Goal: Task Accomplishment & Management: Manage account settings

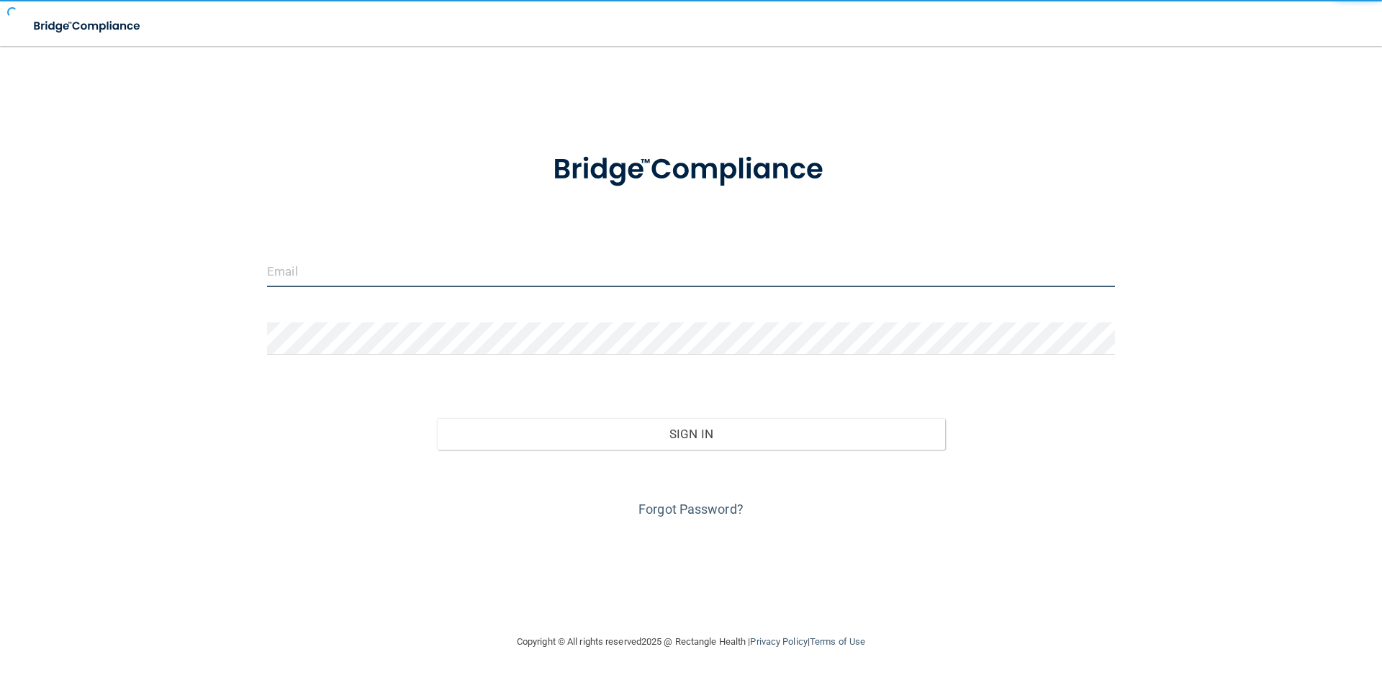
type input "[PERSON_NAME][EMAIL_ADDRESS][DOMAIN_NAME]"
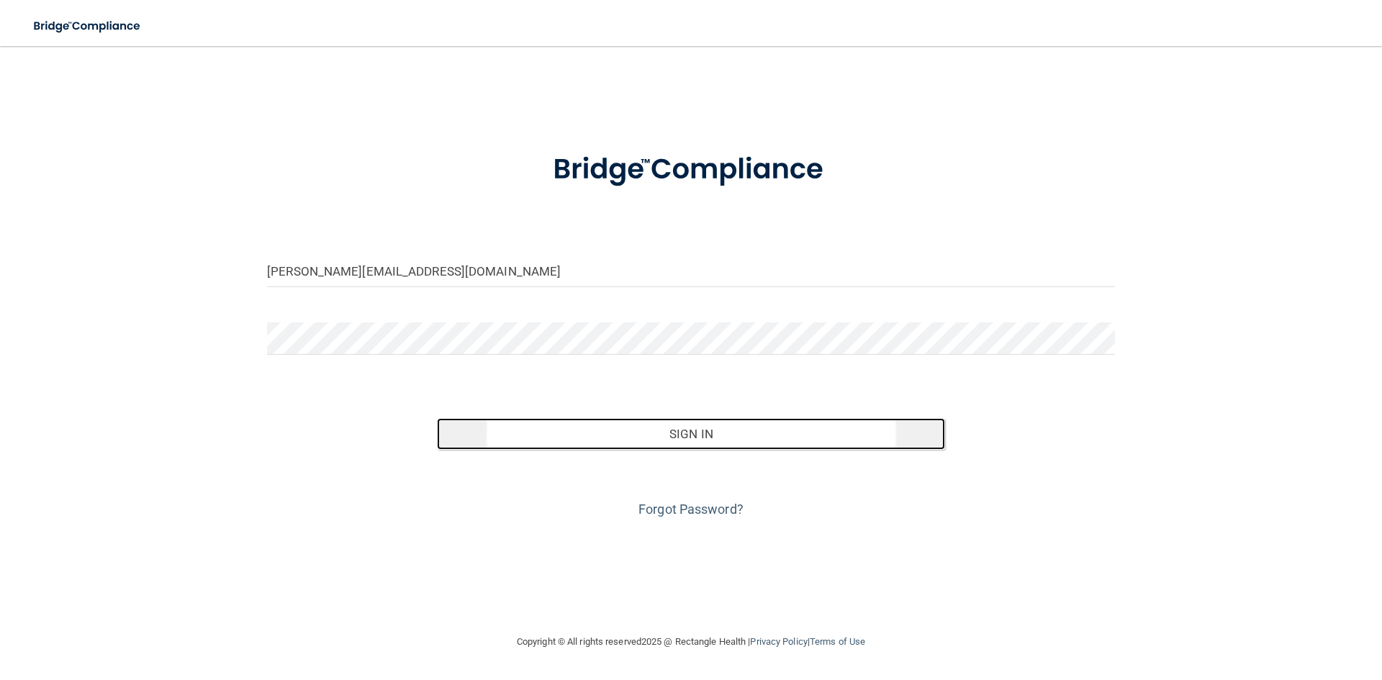
click at [639, 430] on button "Sign In" at bounding box center [691, 434] width 509 height 32
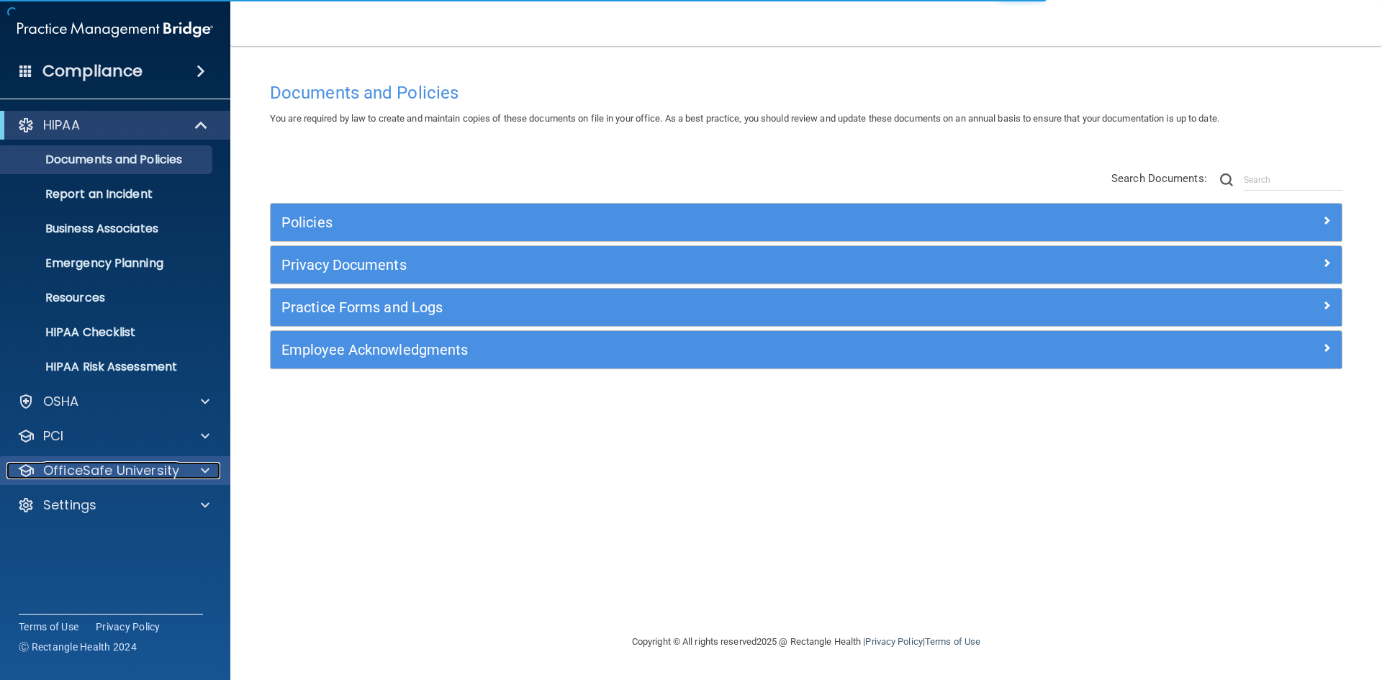
click at [174, 475] on p "OfficeSafe University" at bounding box center [111, 470] width 136 height 17
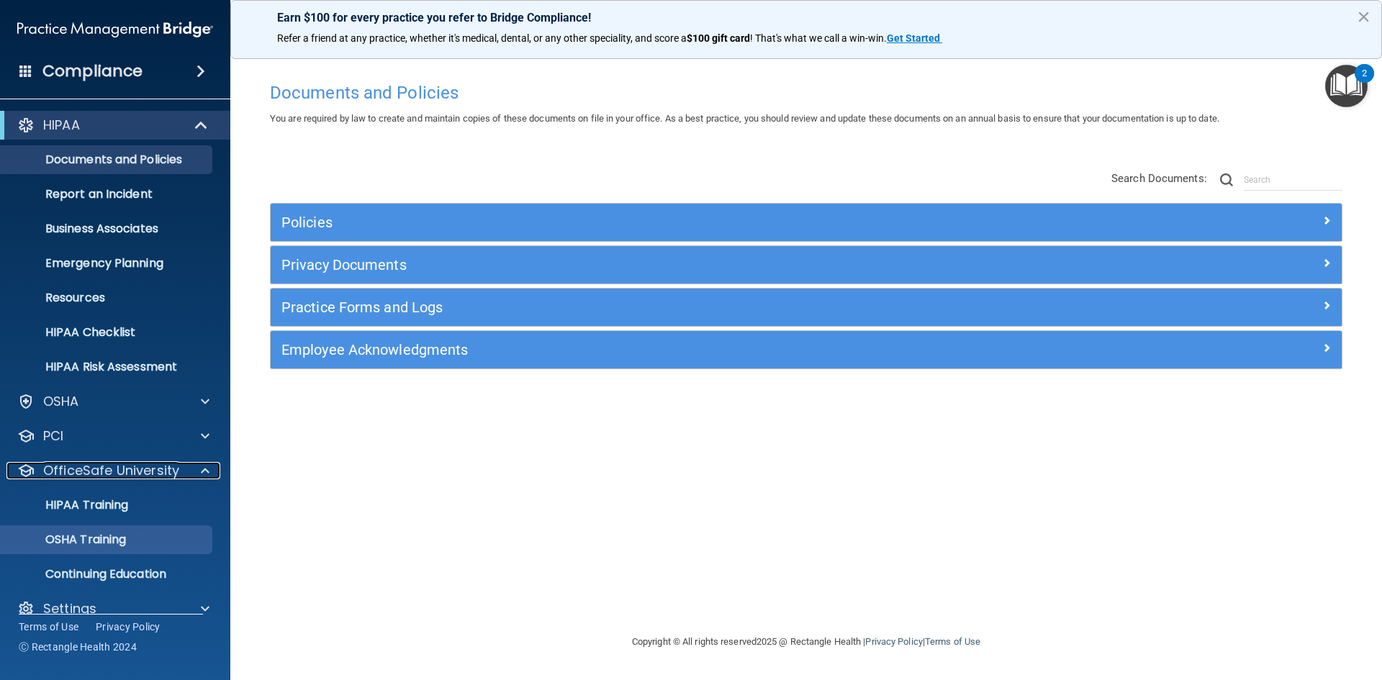
scroll to position [21, 0]
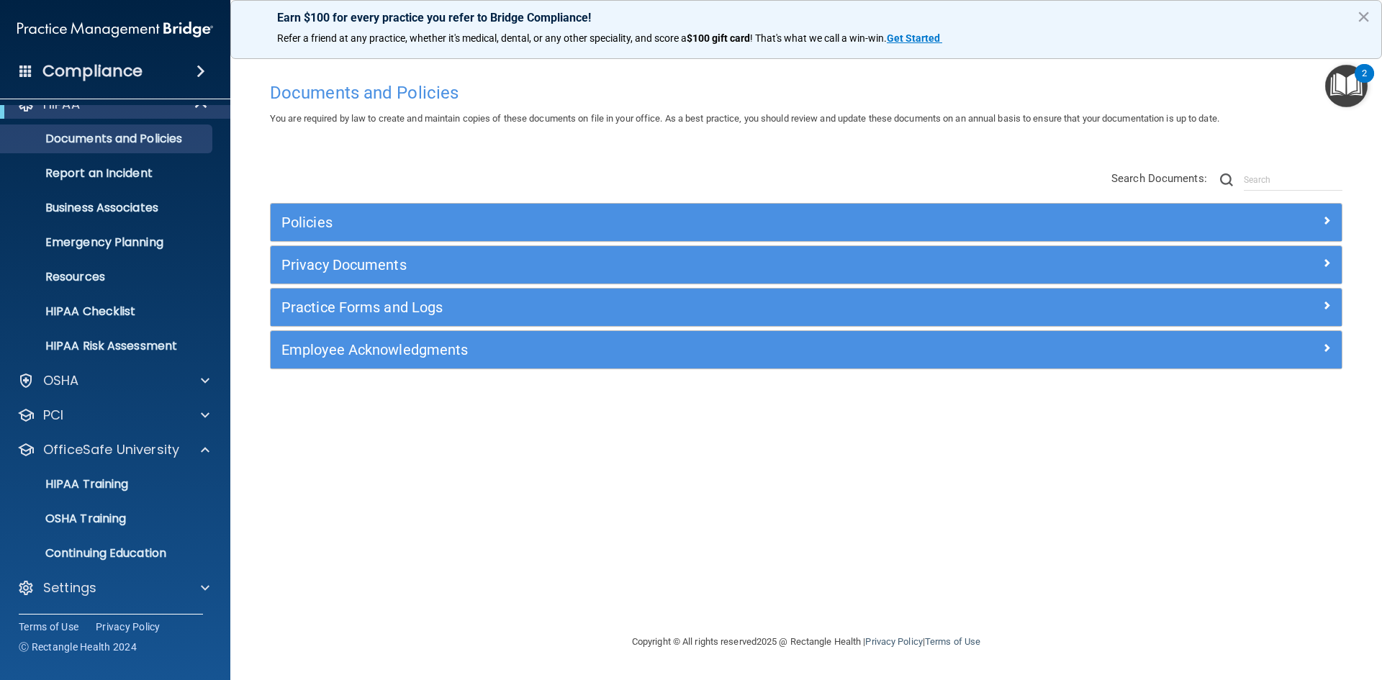
click at [116, 503] on ul "HIPAA Training OSHA Training Continuing Education" at bounding box center [116, 516] width 261 height 104
click at [114, 518] on p "OSHA Training" at bounding box center [67, 519] width 117 height 14
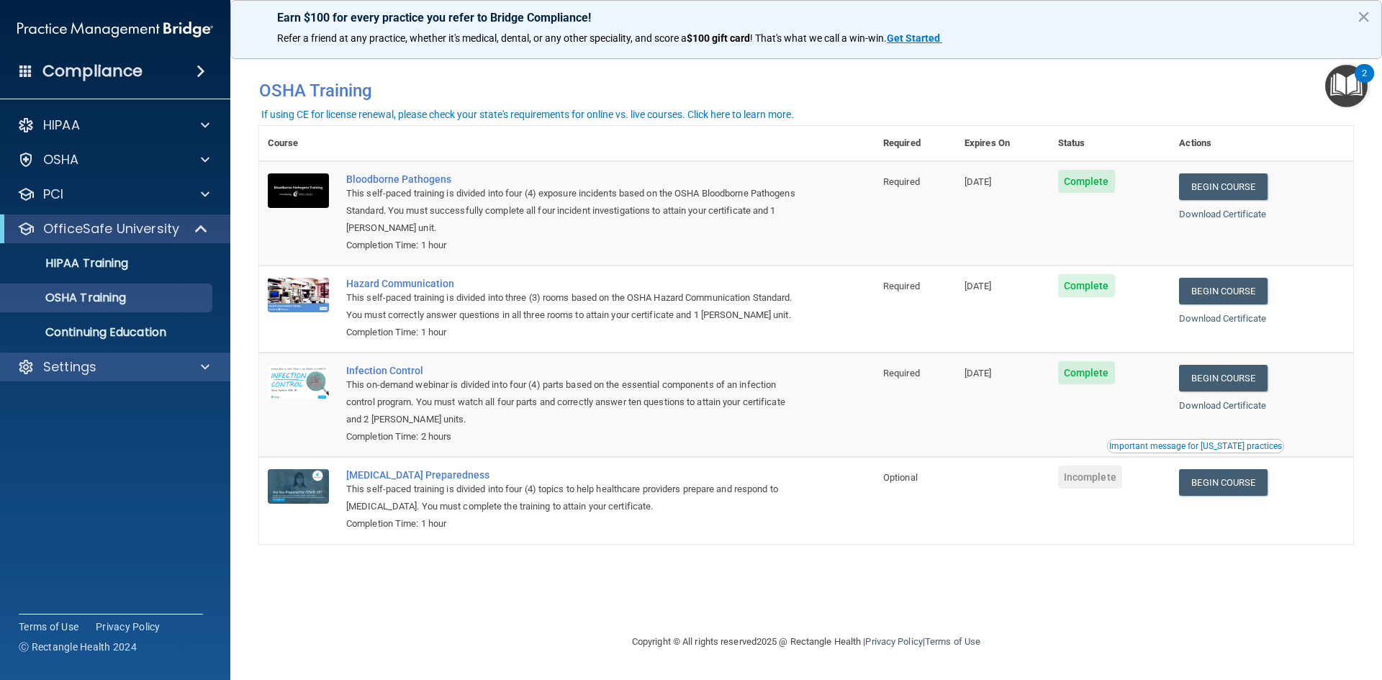
click at [112, 356] on div "Settings" at bounding box center [115, 367] width 231 height 29
click at [211, 365] on div at bounding box center [203, 367] width 36 height 17
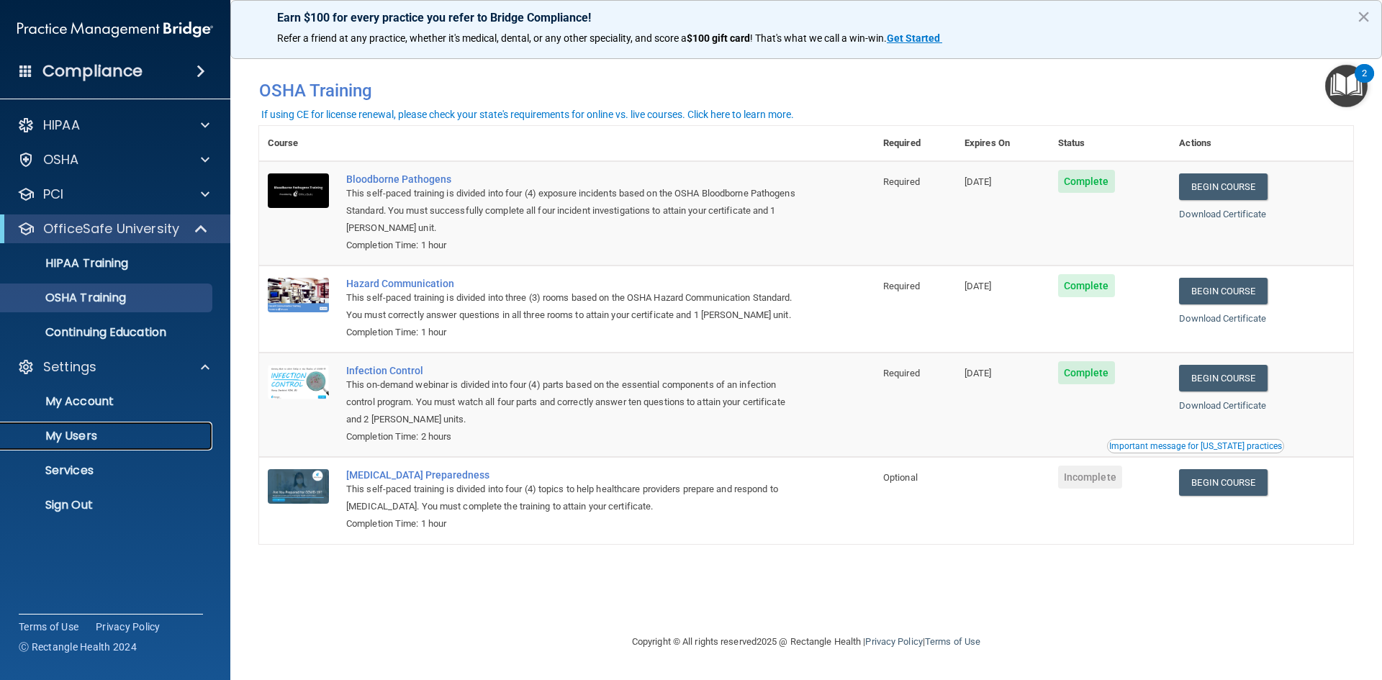
click at [84, 436] on p "My Users" at bounding box center [107, 436] width 197 height 14
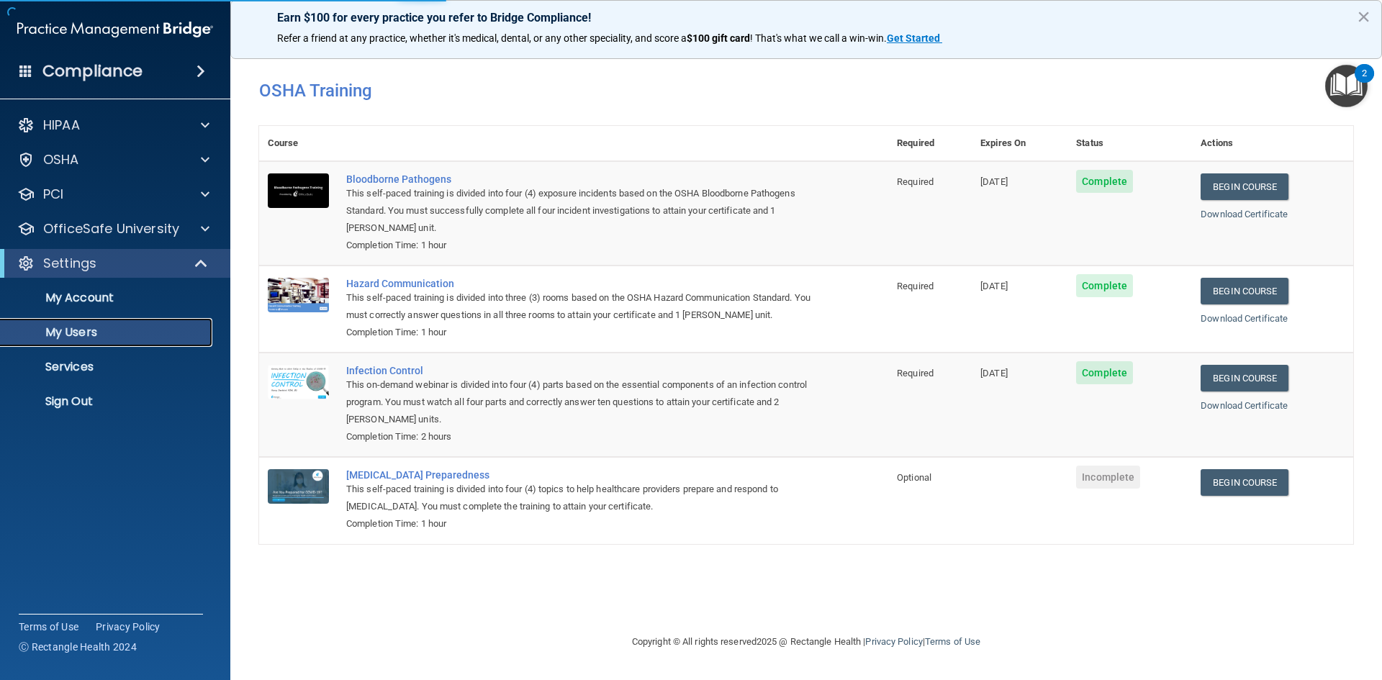
select select "20"
